Goal: Navigation & Orientation: Find specific page/section

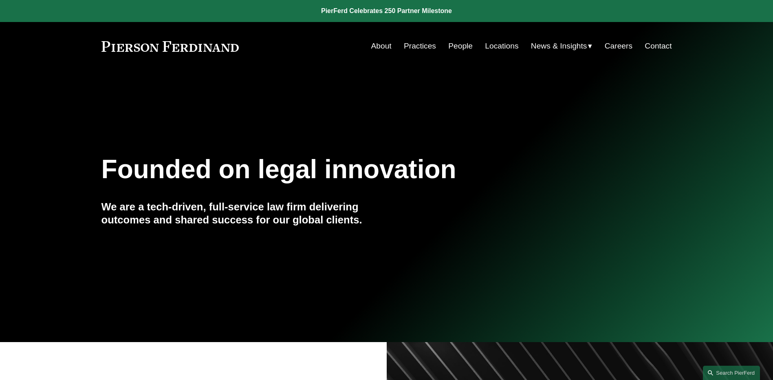
click at [450, 46] on link "People" at bounding box center [460, 45] width 24 height 15
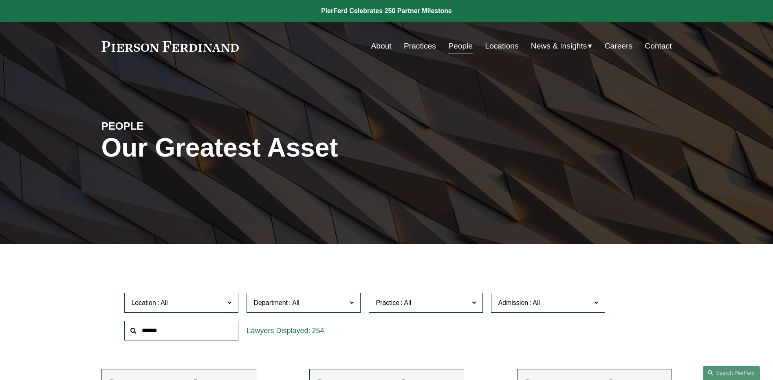
click at [0, 0] on span "News" at bounding box center [0, 0] width 0 height 0
